Goal: Navigation & Orientation: Understand site structure

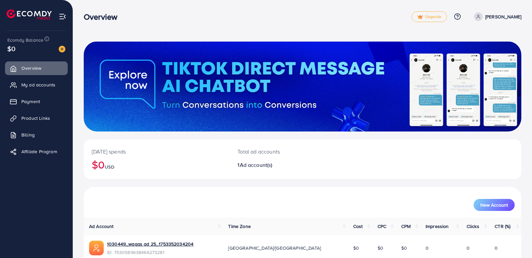
scroll to position [32, 0]
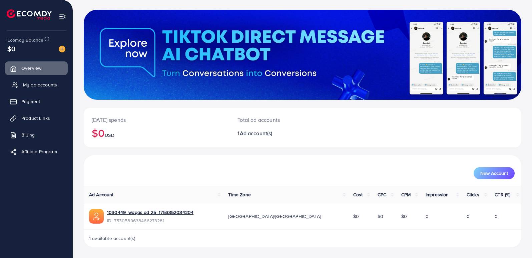
click at [33, 82] on span "My ad accounts" at bounding box center [40, 84] width 34 height 7
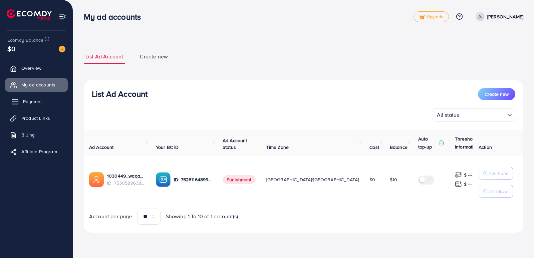
click at [39, 106] on link "Payment" at bounding box center [36, 101] width 63 height 13
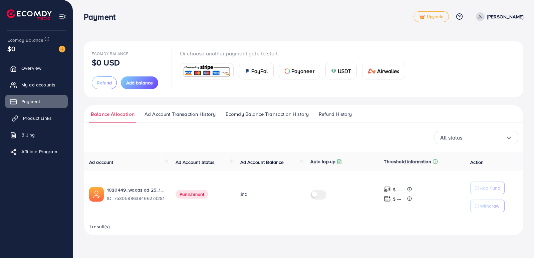
click at [31, 120] on span "Product Links" at bounding box center [37, 118] width 29 height 7
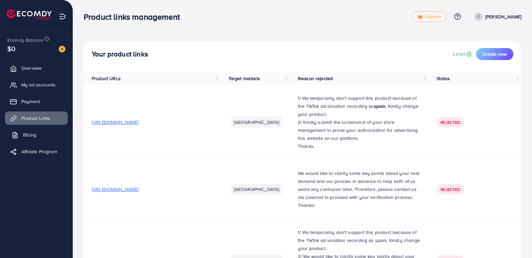
click at [30, 138] on span "Billing" at bounding box center [29, 135] width 13 height 7
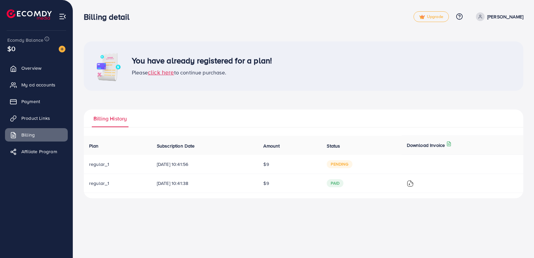
click at [31, 12] on img at bounding box center [29, 14] width 45 height 10
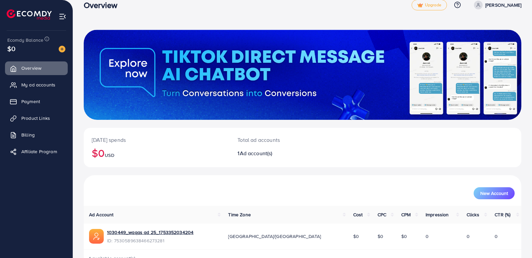
scroll to position [32, 0]
